Goal: Information Seeking & Learning: Check status

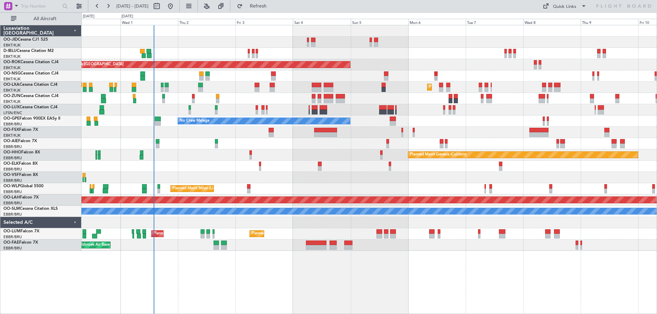
click at [239, 180] on div at bounding box center [368, 177] width 575 height 11
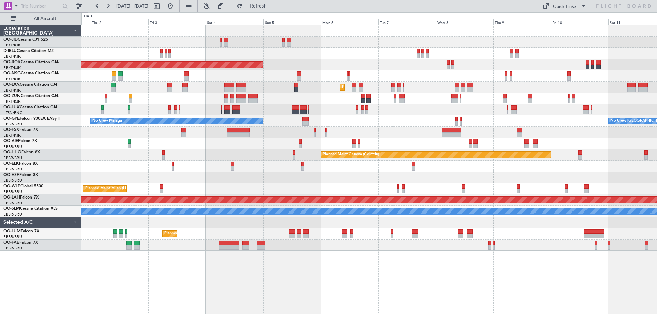
click at [334, 119] on div "Planned Maint Kortrijk-[GEOGRAPHIC_DATA] AOG Maint [GEOGRAPHIC_DATA]-[GEOGRAPHI…" at bounding box center [368, 138] width 575 height 226
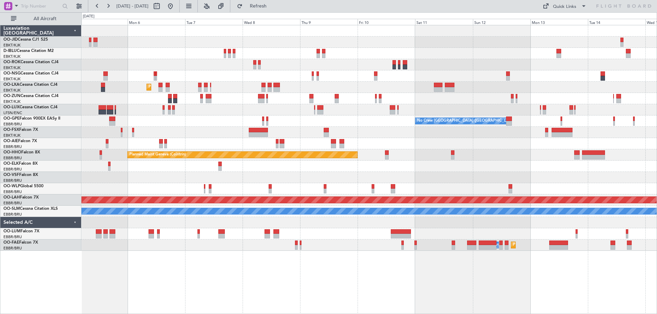
click at [242, 133] on div at bounding box center [368, 132] width 575 height 11
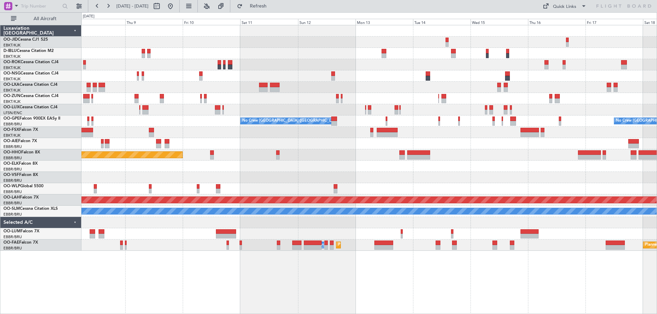
click at [360, 100] on div at bounding box center [368, 98] width 575 height 11
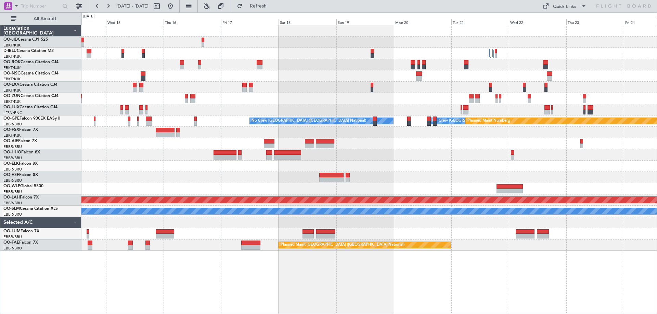
click at [213, 136] on div "No Crew [GEOGRAPHIC_DATA] ([GEOGRAPHIC_DATA] National) No Crew [GEOGRAPHIC_DATA…" at bounding box center [368, 138] width 575 height 226
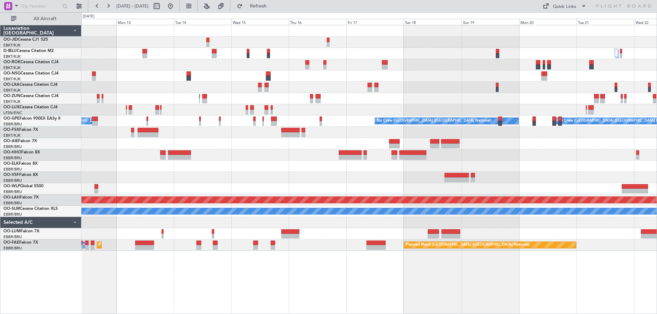
click at [272, 76] on div "No Crew No Crew No Crew [GEOGRAPHIC_DATA] (Brussels National) Planned Maint Nur…" at bounding box center [368, 138] width 575 height 226
click at [309, 116] on div "No Crew No Crew No Crew [GEOGRAPHIC_DATA] (Brussels National) Planned Maint Nur…" at bounding box center [368, 138] width 575 height 226
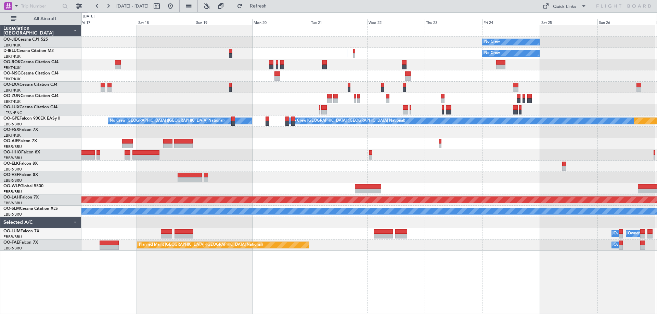
click at [305, 130] on div "No Crew No Crew Planned Maint [GEOGRAPHIC_DATA] ([GEOGRAPHIC_DATA]) No Crew [GE…" at bounding box center [368, 138] width 575 height 226
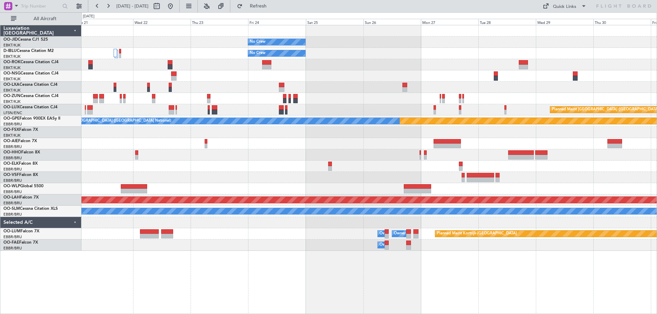
click at [194, 219] on div "No Crew No Crew Planned Maint [GEOGRAPHIC_DATA] ([GEOGRAPHIC_DATA]) Planned Mai…" at bounding box center [368, 138] width 575 height 226
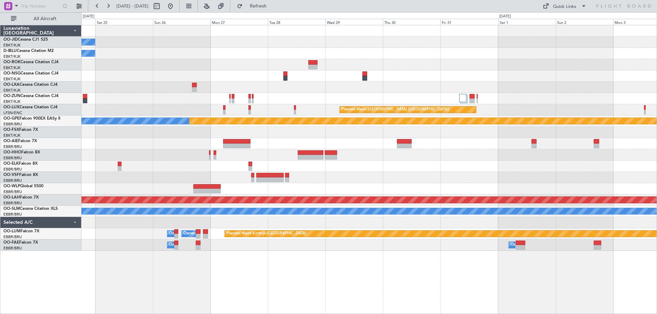
click at [190, 188] on div "No Crew No Crew Planned Maint [GEOGRAPHIC_DATA] ([GEOGRAPHIC_DATA]) Planned Mai…" at bounding box center [368, 138] width 575 height 226
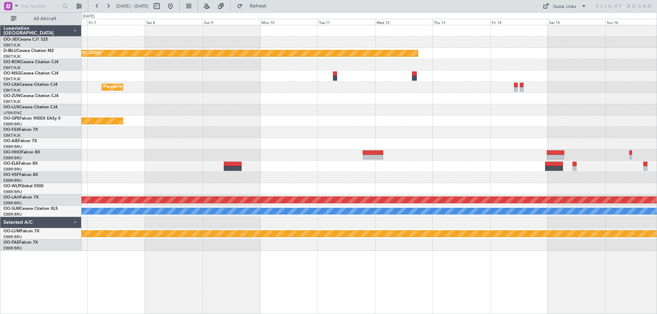
click at [126, 133] on div "Planned Maint [GEOGRAPHIC_DATA] ([GEOGRAPHIC_DATA]) Planned Maint [GEOGRAPHIC_D…" at bounding box center [368, 138] width 575 height 226
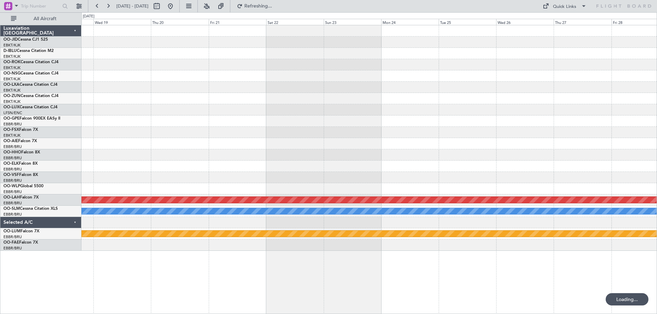
click at [136, 160] on div "Planned Maint [PERSON_NAME]-[GEOGRAPHIC_DATA][PERSON_NAME] ([GEOGRAPHIC_DATA][P…" at bounding box center [368, 138] width 575 height 226
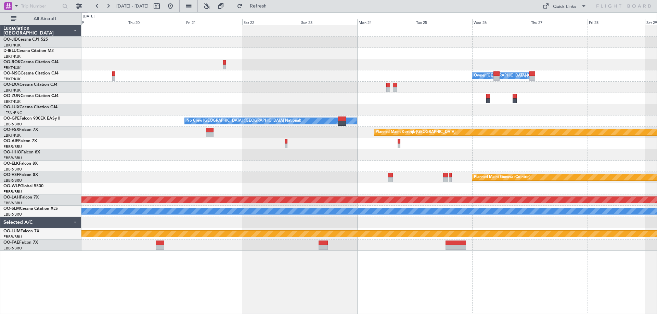
click at [183, 145] on div "Owner [GEOGRAPHIC_DATA]-[GEOGRAPHIC_DATA] No Crew [GEOGRAPHIC_DATA] (Brussels N…" at bounding box center [368, 138] width 575 height 226
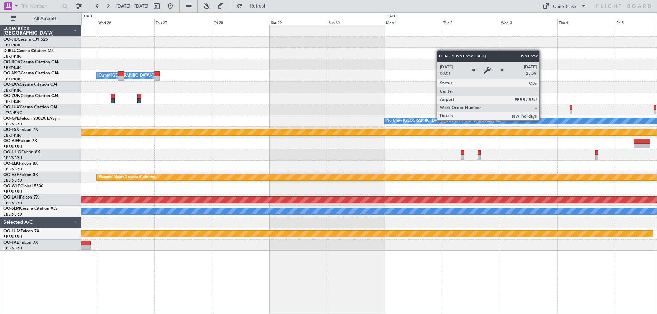
click at [58, 185] on div "Owner [GEOGRAPHIC_DATA]-[GEOGRAPHIC_DATA] No Crew [GEOGRAPHIC_DATA] (Brussels N…" at bounding box center [328, 163] width 657 height 302
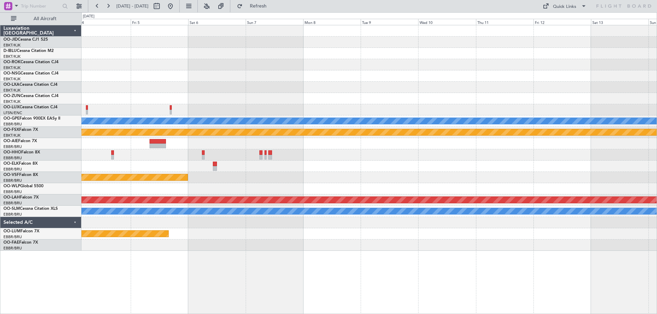
click at [108, 173] on div "No Crew [GEOGRAPHIC_DATA] ([GEOGRAPHIC_DATA] National) Planned Maint [GEOGRAPHI…" at bounding box center [368, 138] width 575 height 226
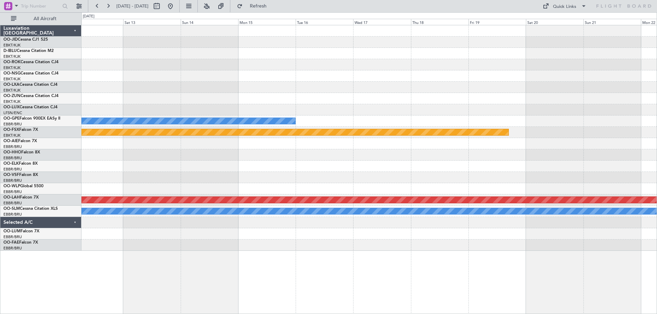
click at [2, 137] on div "No Crew [GEOGRAPHIC_DATA] ([GEOGRAPHIC_DATA] National) Planned Maint [GEOGRAPHI…" at bounding box center [328, 163] width 657 height 302
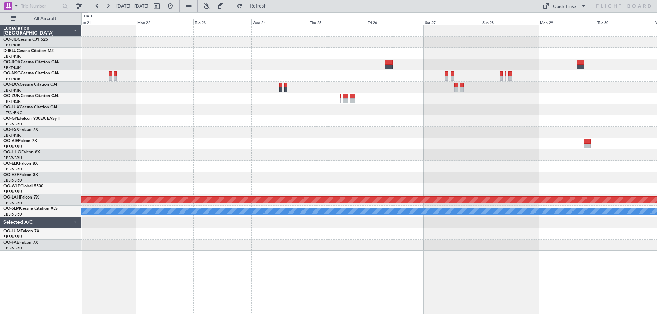
click at [366, 134] on div "Planned Maint Kortrijk-[GEOGRAPHIC_DATA]" at bounding box center [368, 132] width 575 height 11
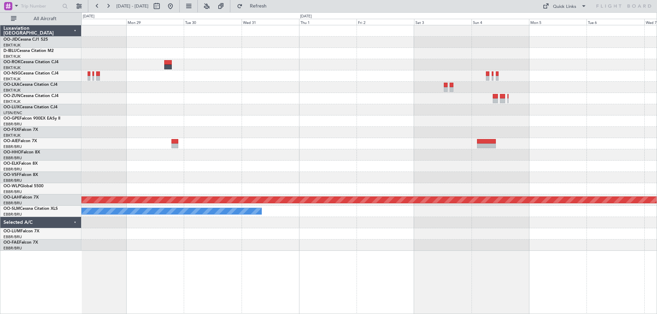
click at [109, 127] on div "Planned Maint [PERSON_NAME]-[GEOGRAPHIC_DATA][PERSON_NAME] ([GEOGRAPHIC_DATA][P…" at bounding box center [368, 138] width 575 height 226
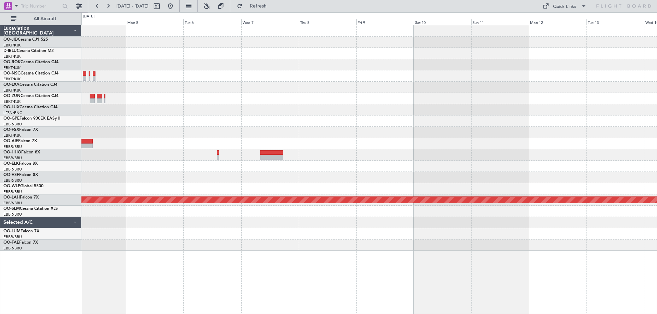
click at [84, 176] on div "Planned Maint [PERSON_NAME]-[GEOGRAPHIC_DATA][PERSON_NAME] ([GEOGRAPHIC_DATA][P…" at bounding box center [368, 138] width 575 height 226
